Goal: Find specific page/section: Find specific page/section

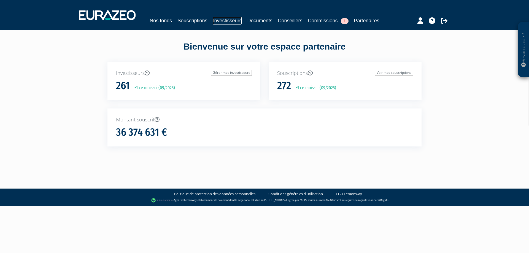
click at [216, 21] on link "Investisseurs" at bounding box center [227, 21] width 29 height 8
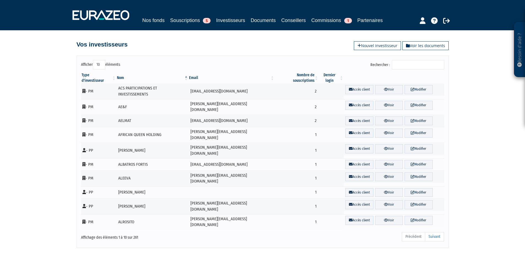
click at [407, 62] on input "Rechercher :" at bounding box center [418, 64] width 52 height 9
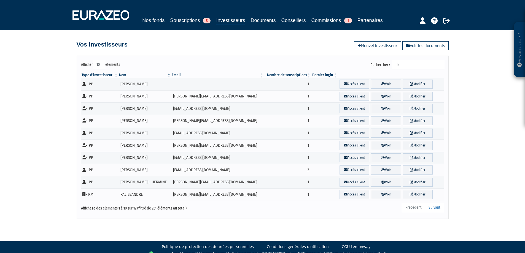
type input "d"
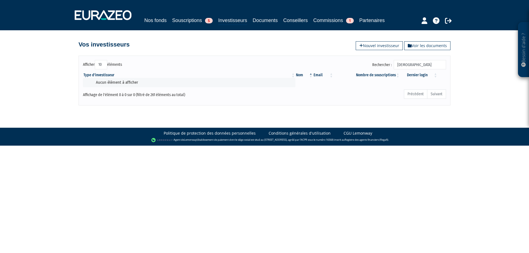
drag, startPoint x: 415, startPoint y: 64, endPoint x: 337, endPoint y: 64, distance: 77.7
click at [337, 64] on div "Rechercher : [DEMOGRAPHIC_DATA]" at bounding box center [356, 65] width 177 height 11
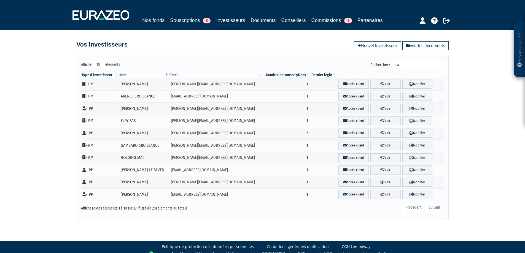
type input "s"
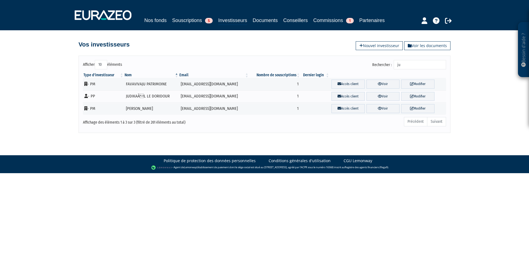
type input "j"
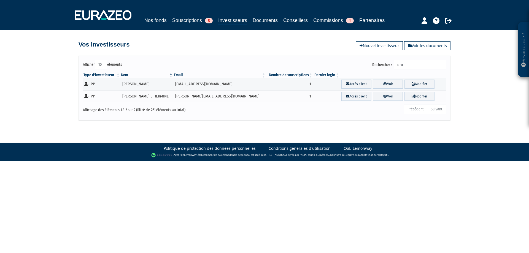
type input "dro"
click at [181, 21] on link "Souscriptions 5" at bounding box center [192, 21] width 40 height 8
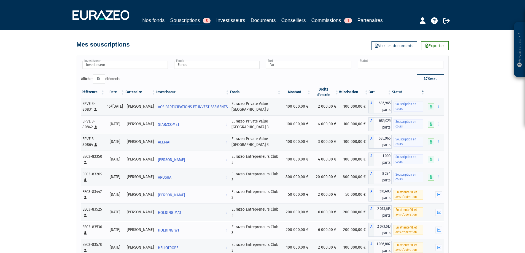
click at [373, 66] on input "text" at bounding box center [399, 65] width 85 height 8
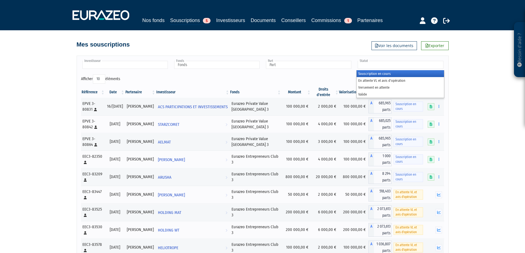
click at [130, 67] on input "text" at bounding box center [124, 65] width 85 height 8
type input "Statut"
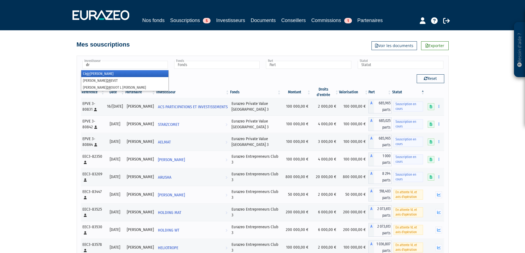
type input "d"
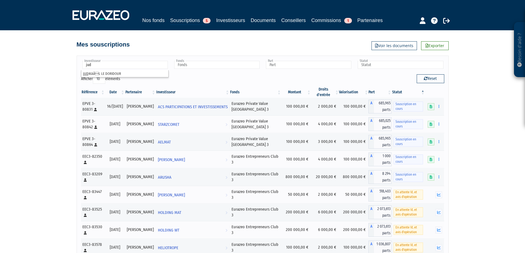
click at [58, 121] on div "Besoin d'aide ? × J'ai besoin d'aide Si vous avez une question à propos du fonc…" at bounding box center [262, 151] width 525 height 302
type input "Investisseur"
click at [444, 19] on icon at bounding box center [446, 20] width 7 height 7
